Goal: Transaction & Acquisition: Subscribe to service/newsletter

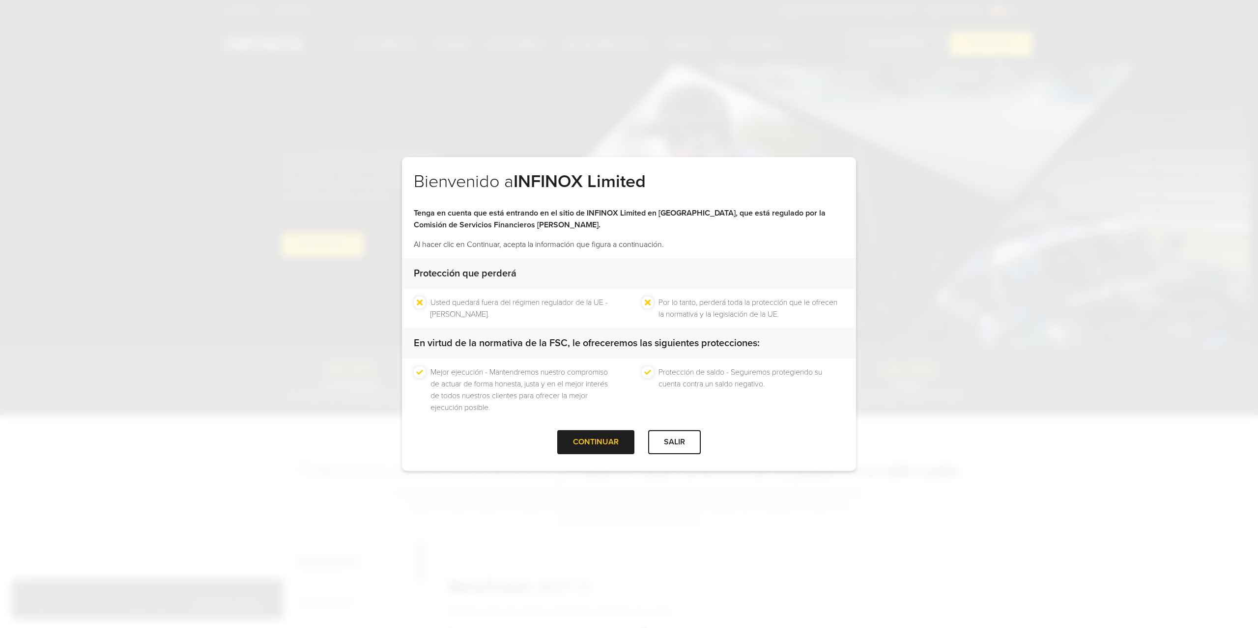
click at [593, 445] on div "CONTINUAR" at bounding box center [595, 442] width 77 height 24
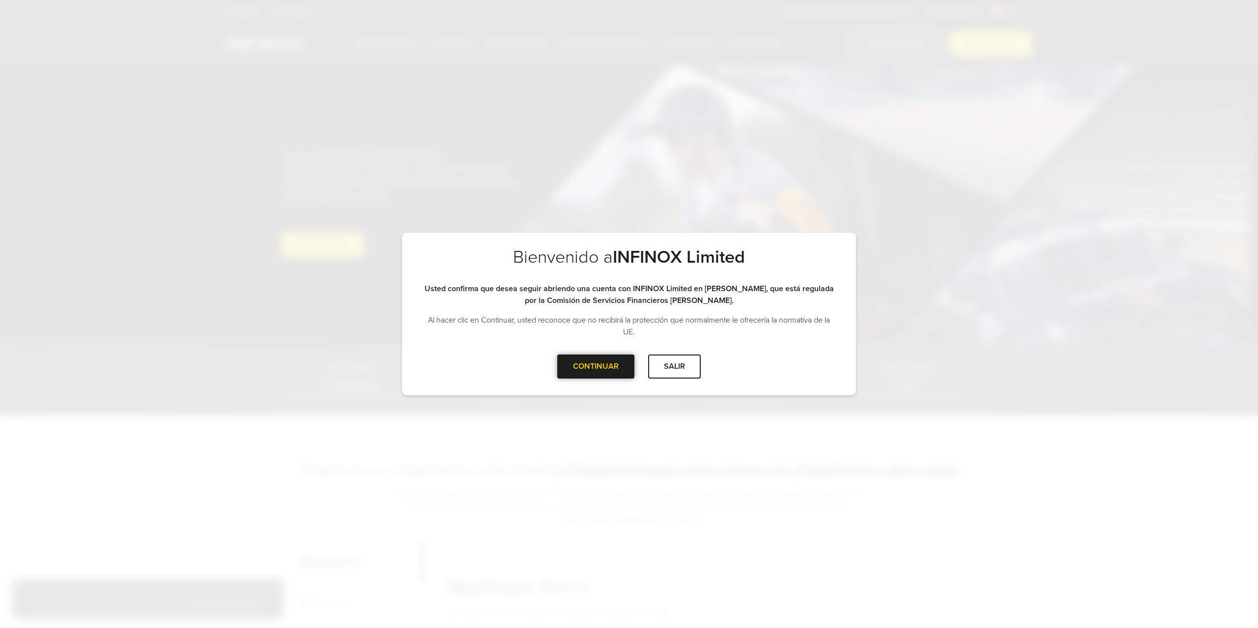
click at [596, 367] on div at bounding box center [596, 367] width 0 height 0
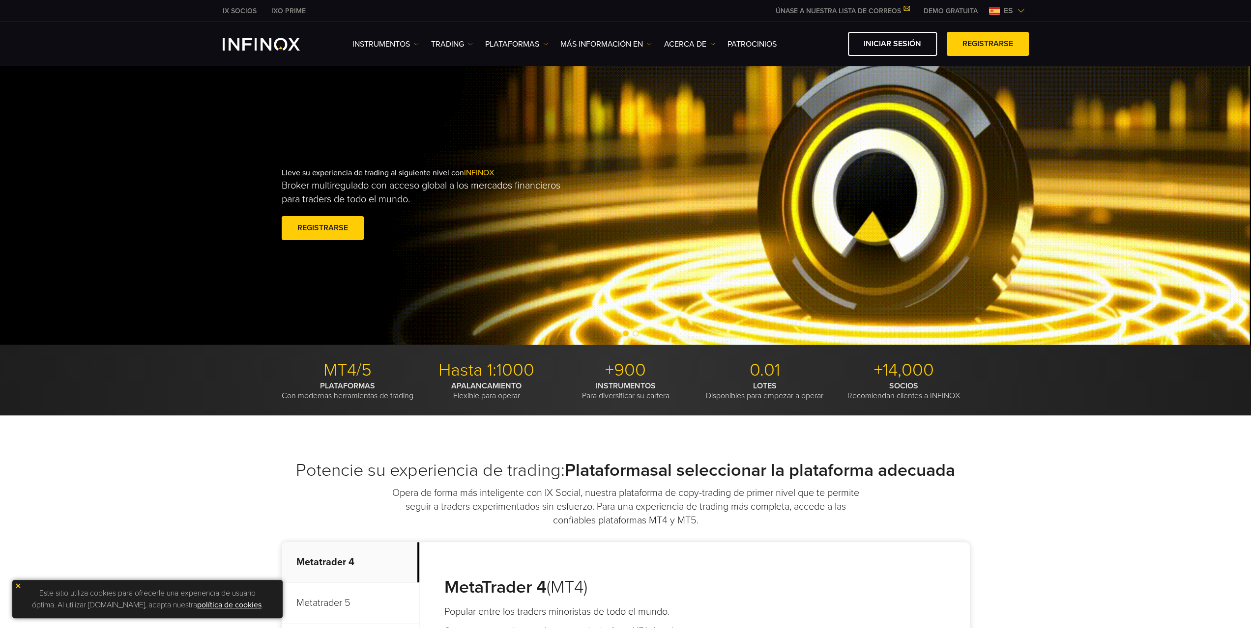
drag, startPoint x: 1072, startPoint y: 32, endPoint x: 1062, endPoint y: 34, distance: 10.5
click at [1072, 32] on div "Instrumentos Instrumentos Información sobre productos TRADING DEMO" at bounding box center [625, 44] width 1251 height 44
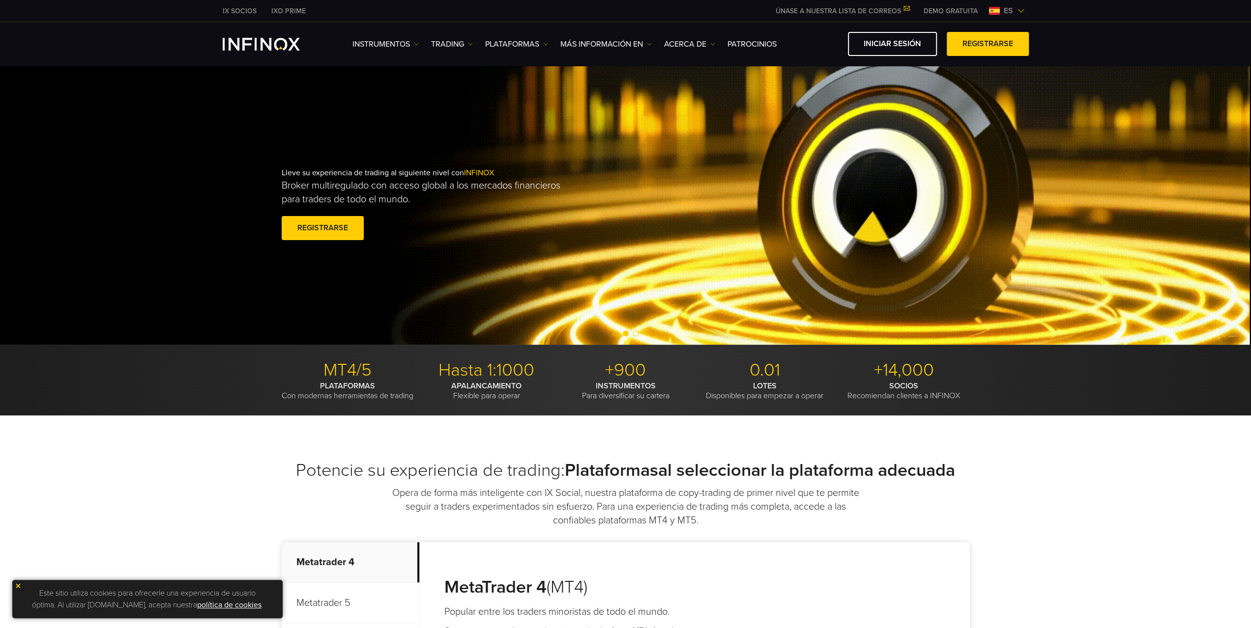
click at [1017, 36] on link "Registrarse" at bounding box center [987, 44] width 82 height 24
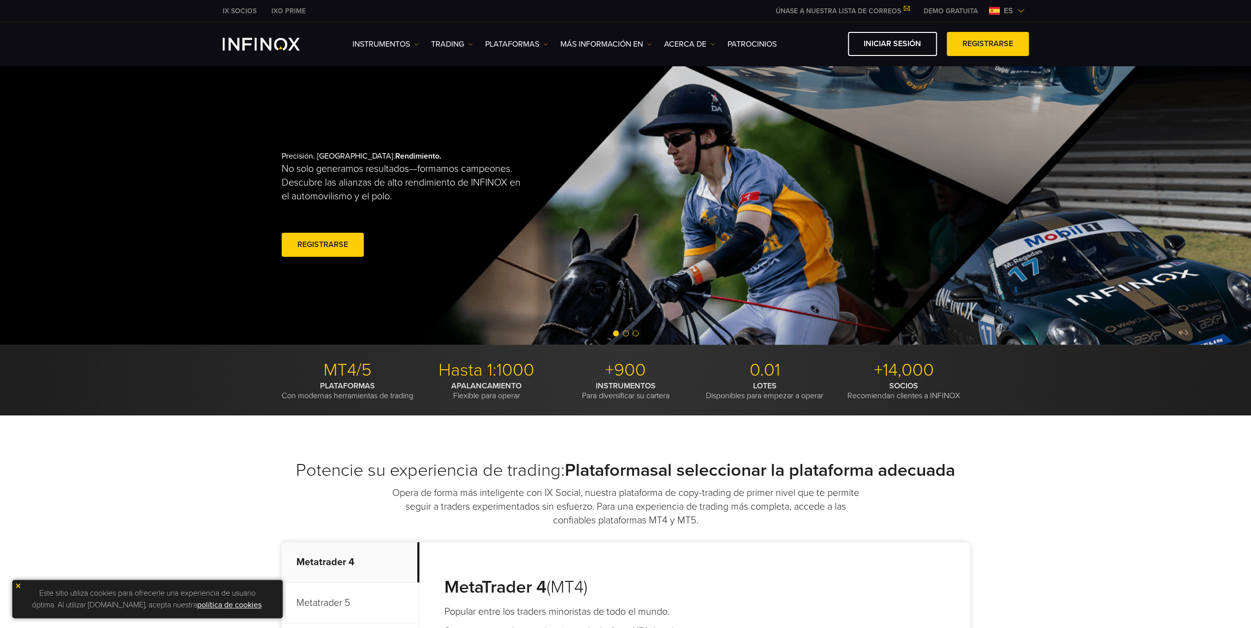
click at [942, 11] on link "DEMO GRATUITA" at bounding box center [950, 11] width 69 height 10
